Goal: Navigation & Orientation: Find specific page/section

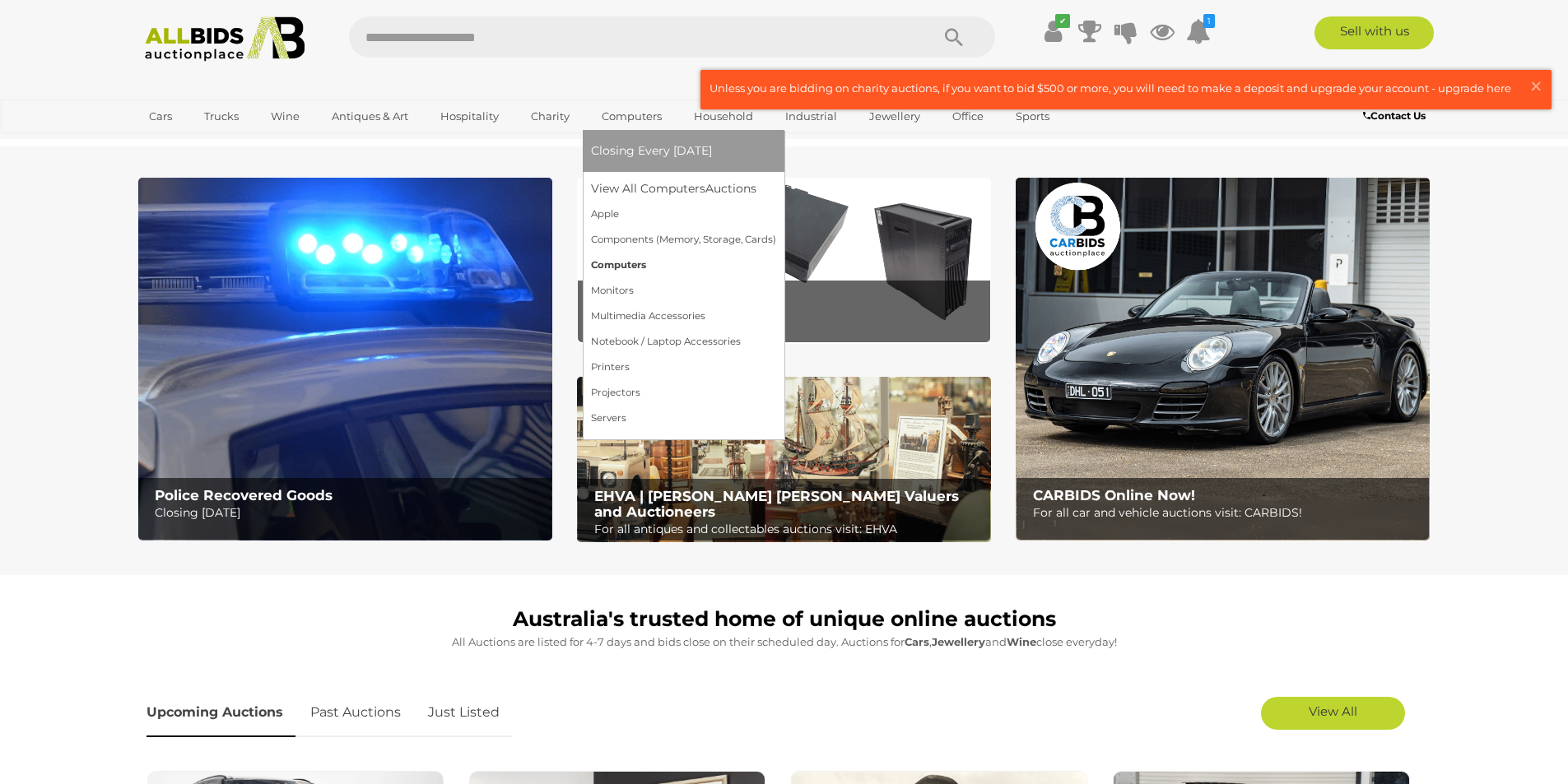
click at [625, 269] on link "Computers" at bounding box center [683, 266] width 185 height 25
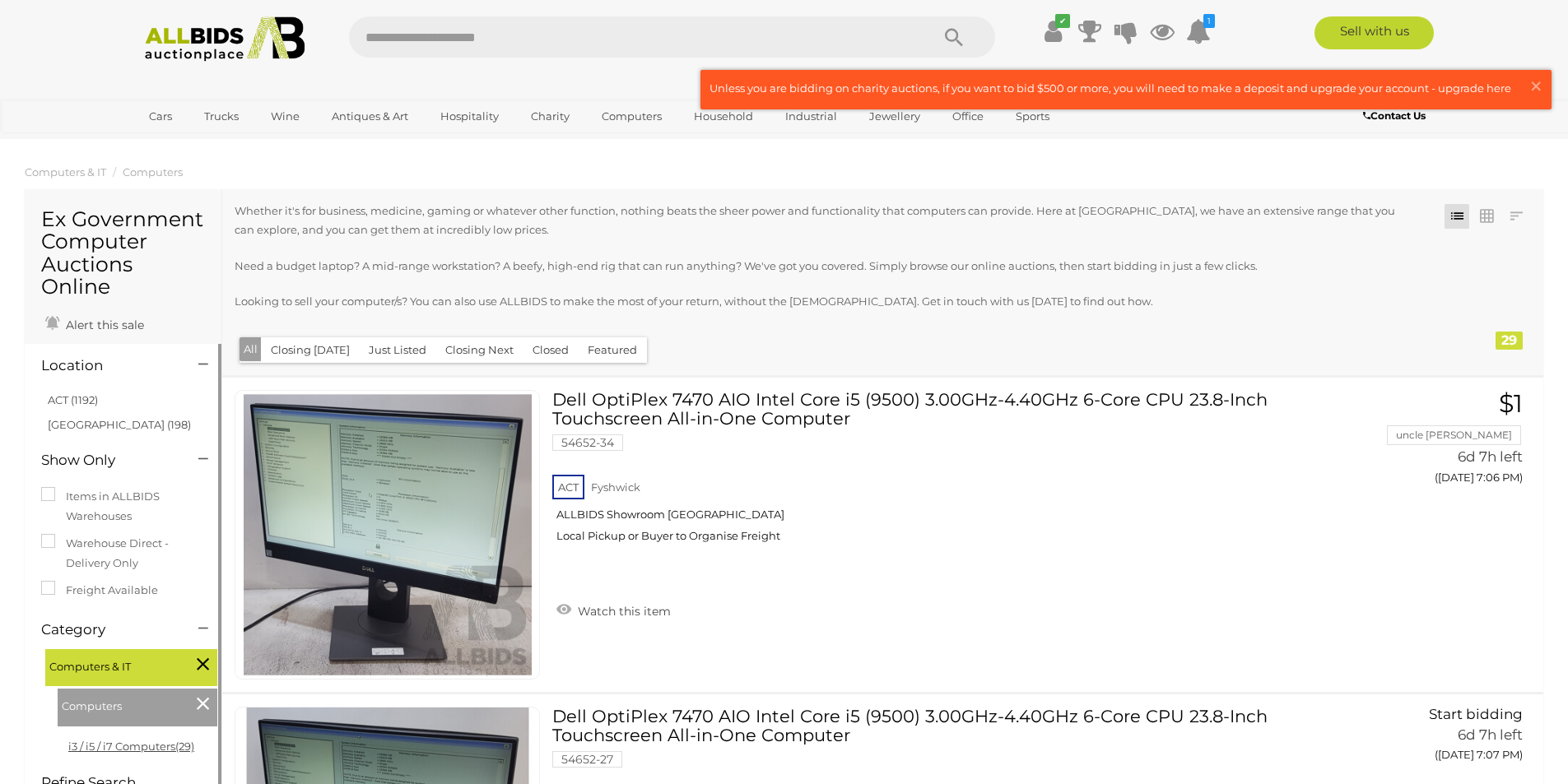
click at [143, 745] on link "i3 / i5 / i7 Computers (29)" at bounding box center [131, 746] width 126 height 13
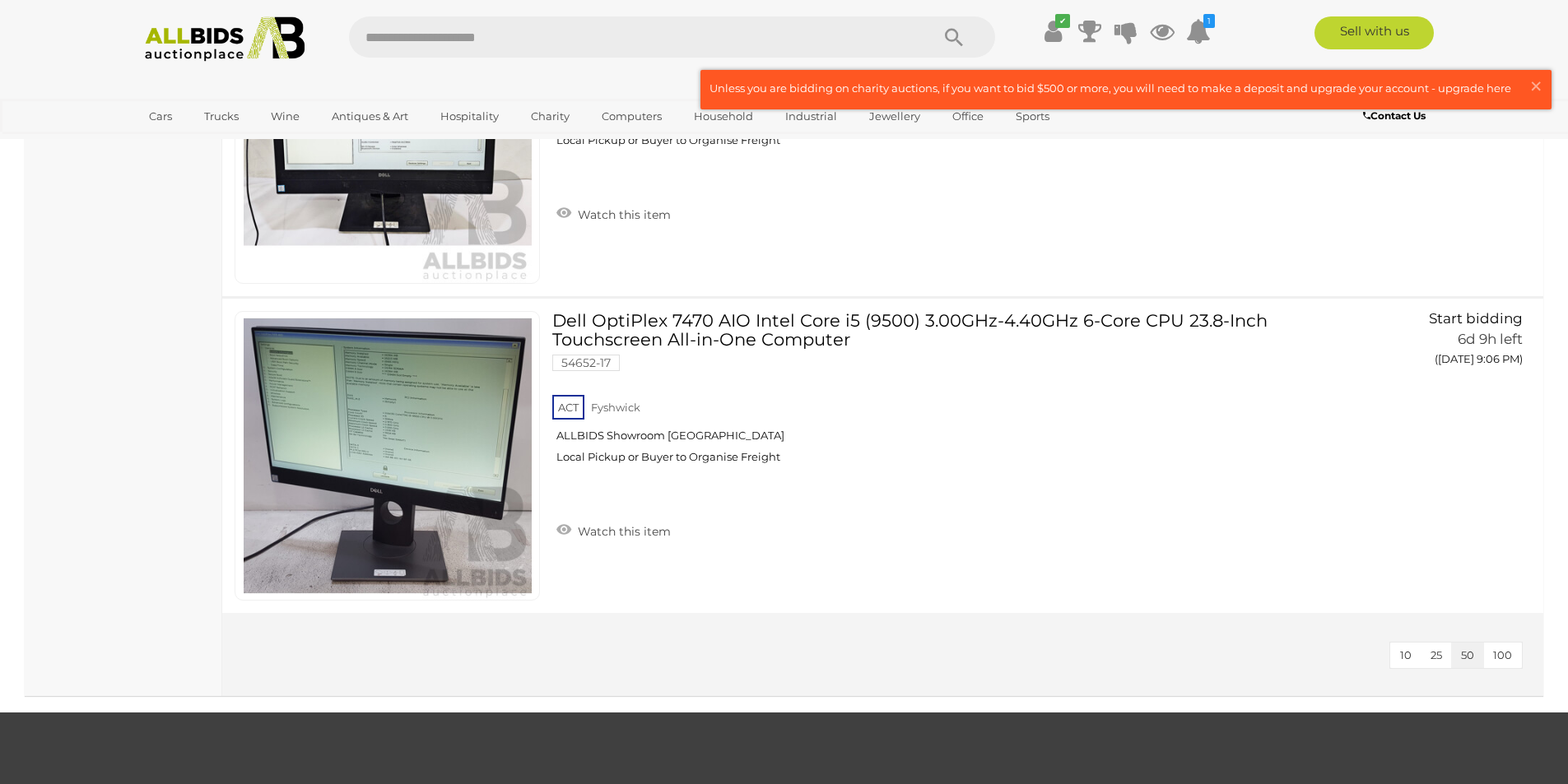
scroll to position [9295, 0]
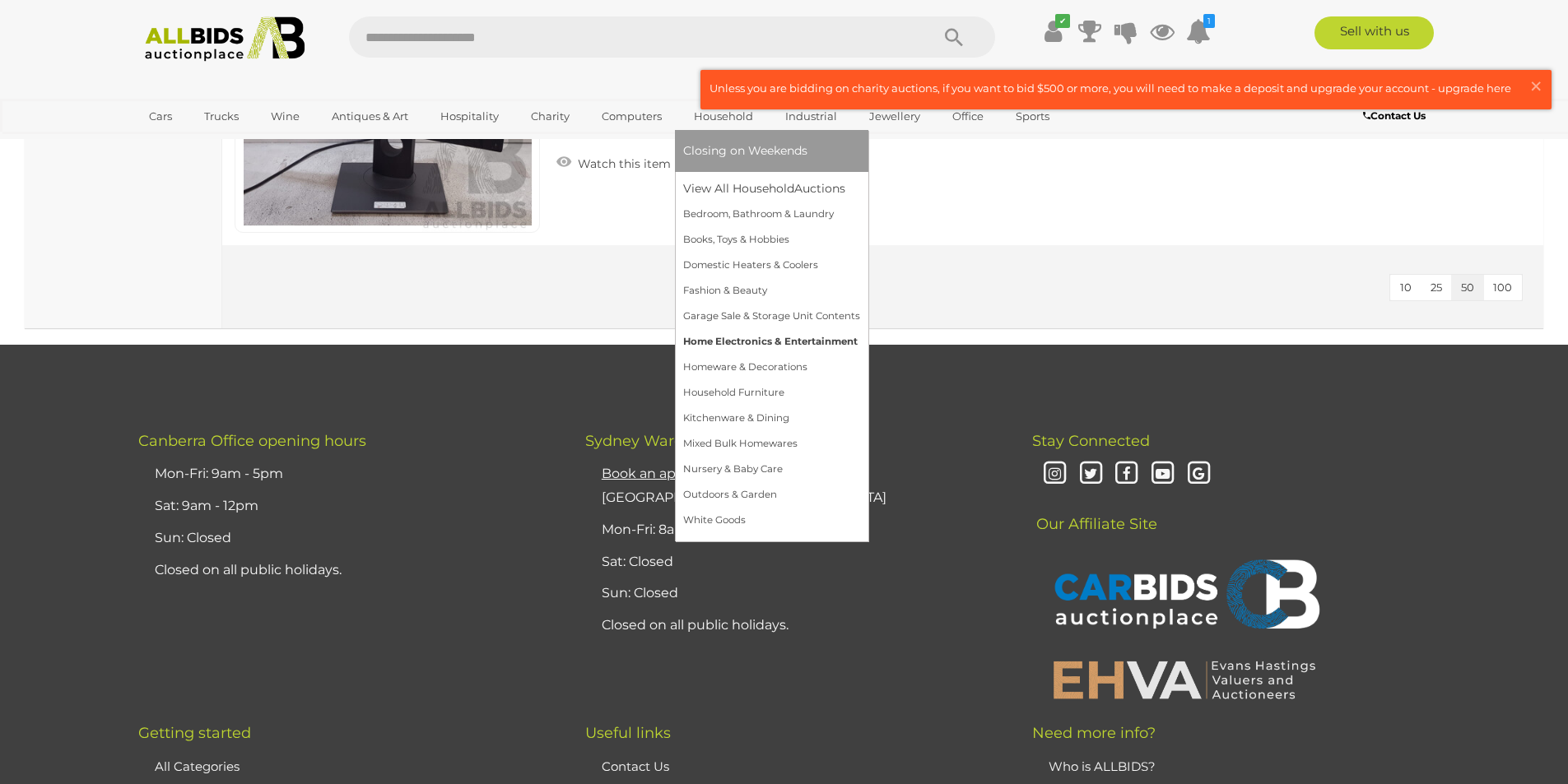
click at [748, 338] on link "Home Electronics & Entertainment" at bounding box center [772, 342] width 177 height 25
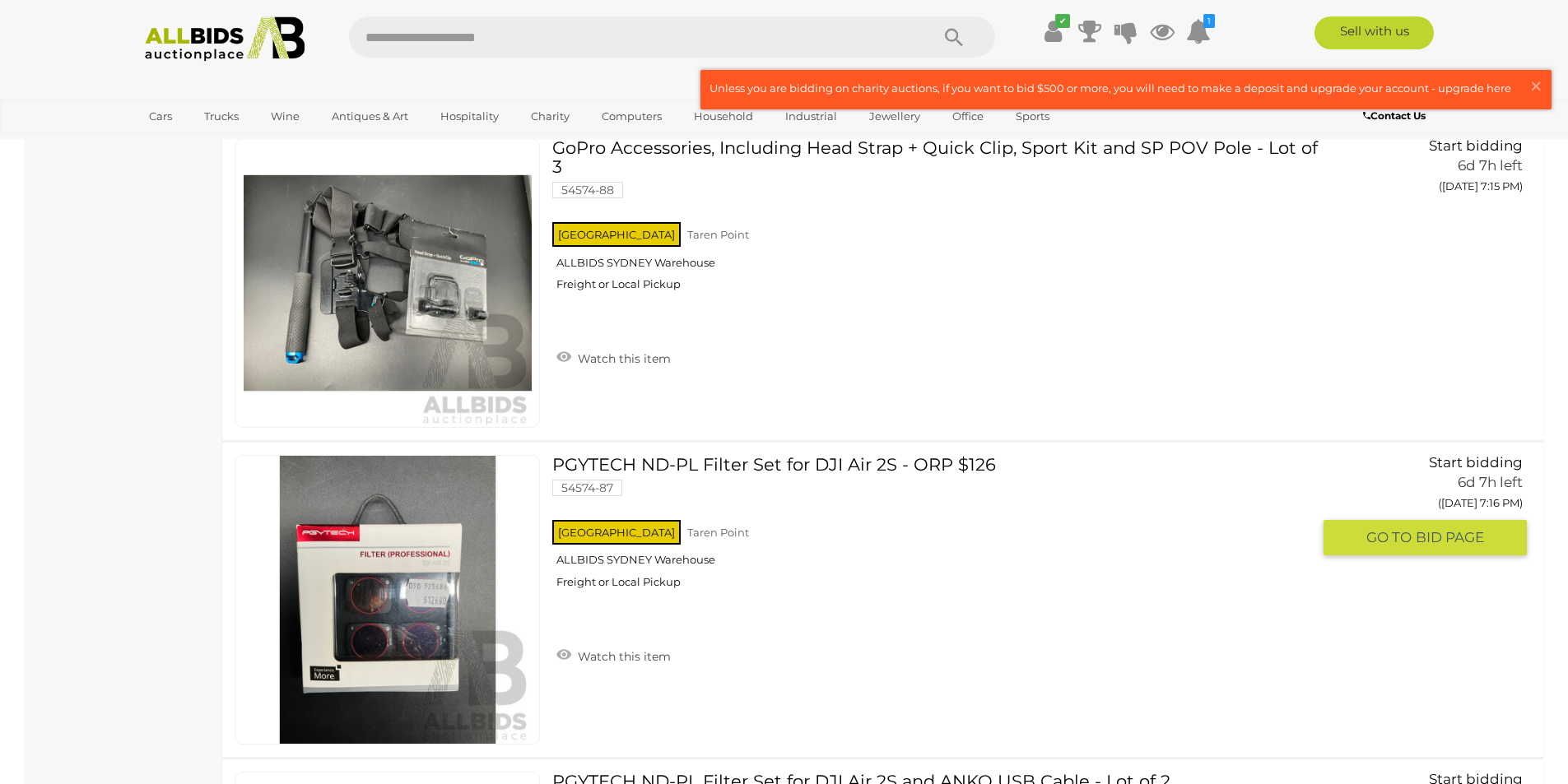
scroll to position [5018, 0]
